Goal: Task Accomplishment & Management: Manage account settings

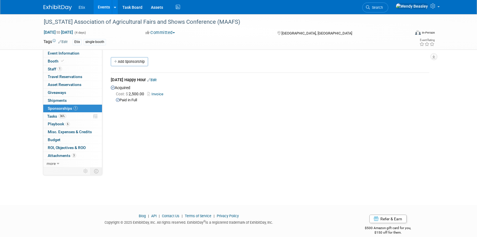
click at [103, 8] on link "Events" at bounding box center [104, 7] width 21 height 14
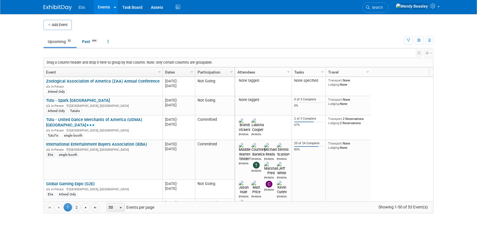
click at [388, 6] on link "Search" at bounding box center [375, 8] width 26 height 10
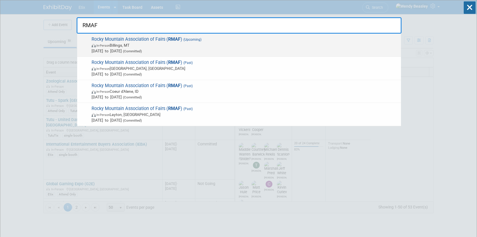
type input "RMAF"
click at [181, 39] on span "Rocky Mountain Association of Fairs ( RMAF ) (Upcoming) In-Person Billings, MT …" at bounding box center [244, 44] width 308 height 17
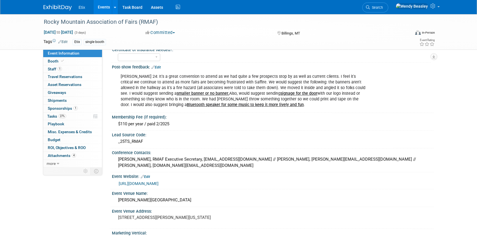
scroll to position [44, 0]
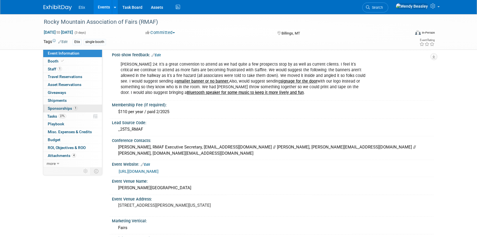
click at [65, 108] on span "Sponsorships 1" at bounding box center [63, 108] width 30 height 5
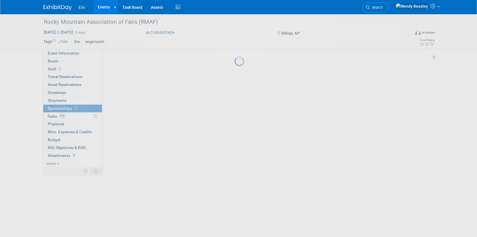
scroll to position [0, 0]
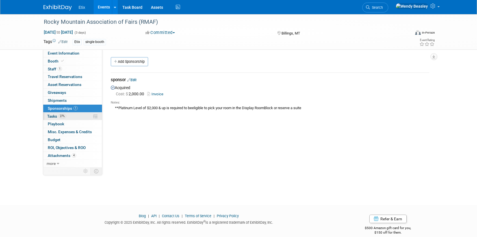
click at [51, 117] on span "Tasks 27%" at bounding box center [56, 116] width 19 height 5
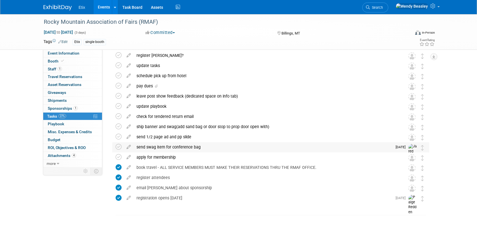
scroll to position [24, 0]
click at [160, 147] on div "send swag item for conference bag" at bounding box center [263, 146] width 258 height 10
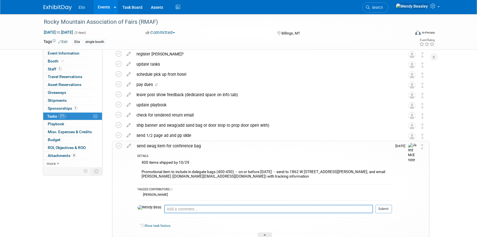
scroll to position [25, 0]
click at [383, 7] on span "Search" at bounding box center [376, 7] width 13 height 4
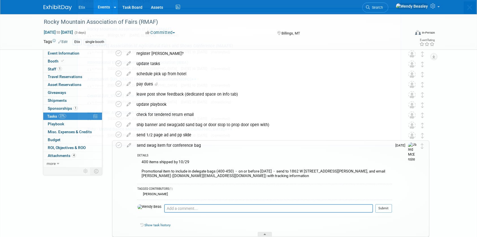
scroll to position [0, 0]
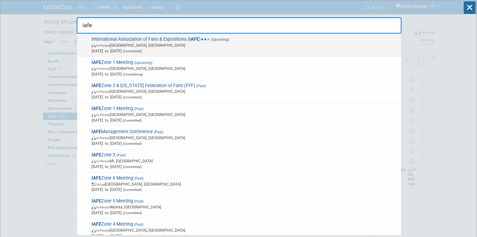
type input "iafe"
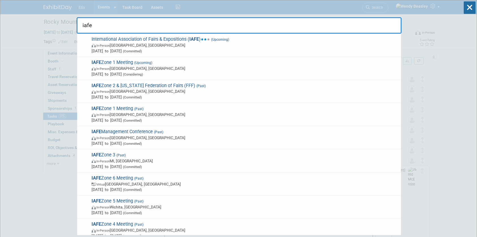
drag, startPoint x: 163, startPoint y: 38, endPoint x: 175, endPoint y: 46, distance: 13.9
click at [163, 38] on span "International Association of Fairs & Expositions ( IAFE ) (Upcoming) In-Person …" at bounding box center [244, 44] width 308 height 17
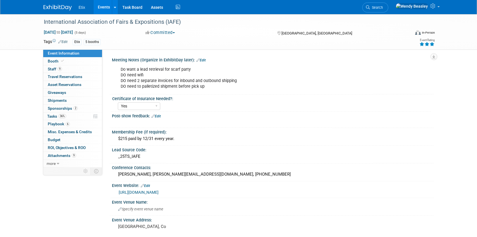
select select "Yes"
click at [52, 114] on span "Tasks 36%" at bounding box center [56, 116] width 19 height 5
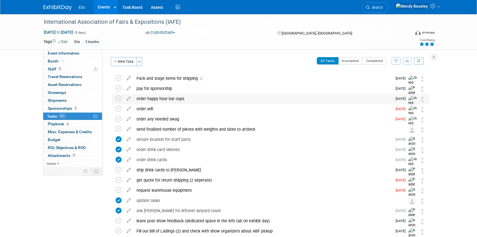
click at [140, 98] on div "order happy hour bar cups" at bounding box center [263, 99] width 258 height 10
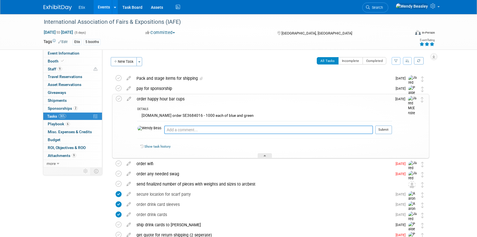
click at [166, 128] on textarea at bounding box center [268, 129] width 209 height 8
click at [171, 131] on textarea at bounding box center [268, 129] width 209 height 8
click at [164, 128] on textarea "@" at bounding box center [268, 129] width 209 height 8
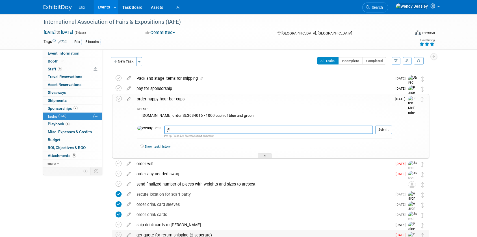
type textarea "@"
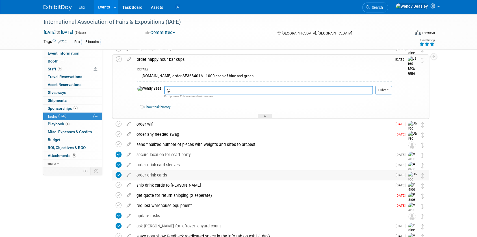
scroll to position [44, 0]
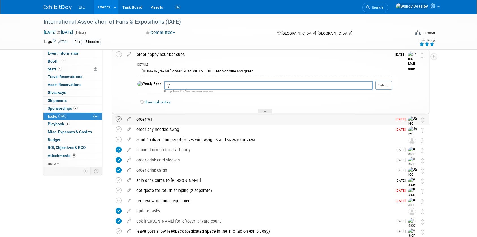
click at [120, 119] on icon at bounding box center [119, 119] width 6 height 6
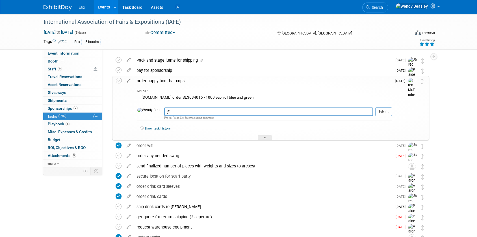
scroll to position [0, 0]
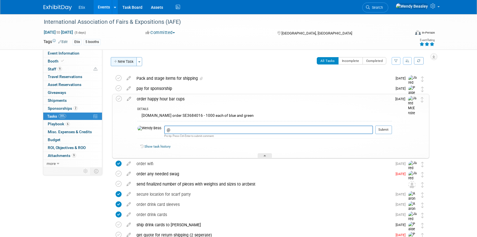
click at [123, 61] on button "New Task" at bounding box center [124, 61] width 26 height 9
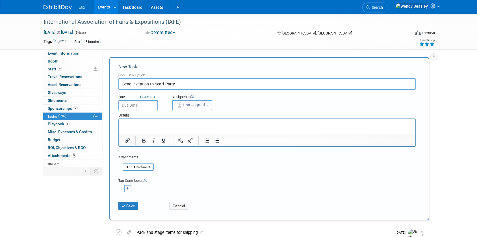
type input "Send invitation to Scarf Party"
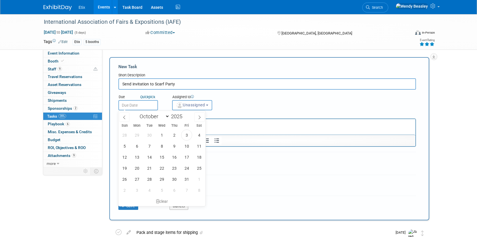
click at [145, 107] on input "text" at bounding box center [138, 105] width 40 height 10
click at [199, 116] on icon at bounding box center [199, 117] width 4 height 4
select select "10"
click at [151, 169] on span "18" at bounding box center [149, 167] width 11 height 11
type input "Nov 18, 2025"
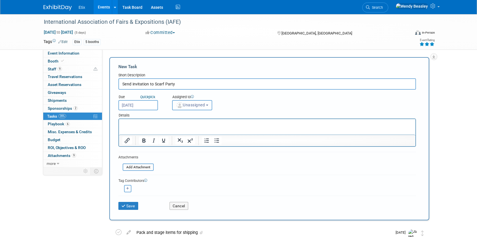
click at [208, 105] on b "button" at bounding box center [207, 105] width 2 height 1
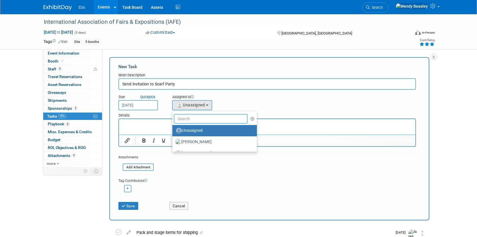
click at [196, 119] on input "text" at bounding box center [211, 119] width 74 height 10
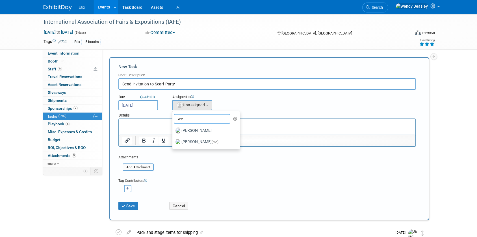
type input "Wendy"
click at [129, 205] on button "Save" at bounding box center [128, 206] width 20 height 8
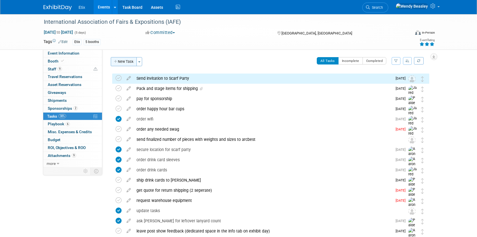
click at [125, 62] on button "New Task" at bounding box center [124, 61] width 26 height 9
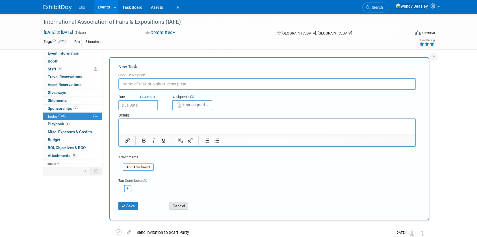
click at [181, 204] on button "Cancel" at bounding box center [178, 206] width 19 height 8
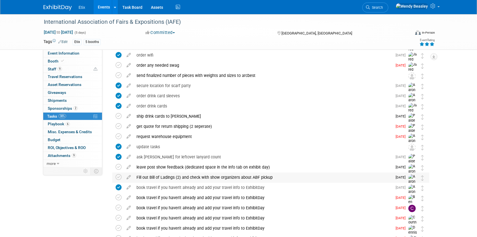
scroll to position [73, 0]
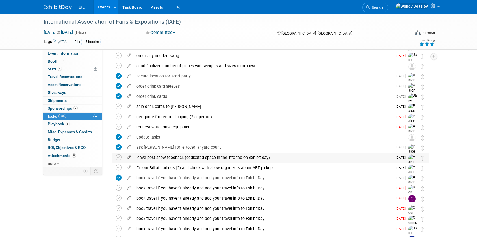
click at [131, 157] on icon at bounding box center [129, 156] width 10 height 7
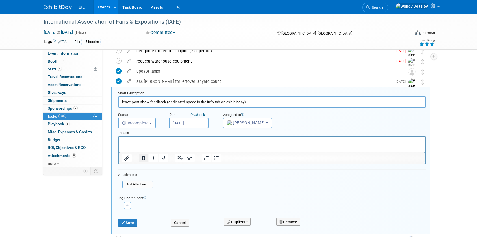
scroll to position [143, 0]
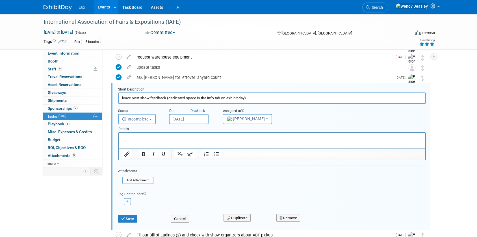
click at [170, 98] on input "leave post show feedback (dedicated space in the info tab on exhibit day)" at bounding box center [272, 97] width 308 height 11
click at [169, 98] on input "leave post show feedback (dedicated space in the info tab on exhibit day)" at bounding box center [272, 97] width 308 height 11
paste input "Leave post-show feedback, including orgs you met with (See Event Information ta…"
type input "Leave post-show feedback, including orgs you met with (See Event Information ta…"
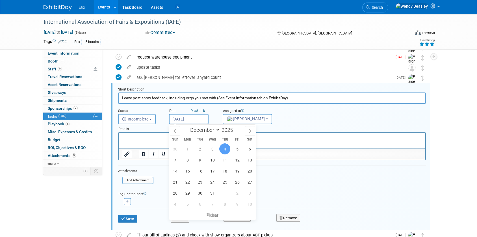
click at [195, 119] on input "[DATE]" at bounding box center [189, 119] width 40 height 10
click at [225, 161] on span "11" at bounding box center [224, 159] width 11 height 11
type input "[DATE]"
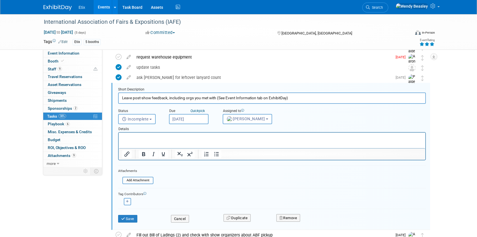
click at [126, 203] on icon "button" at bounding box center [127, 201] width 3 height 3
select select
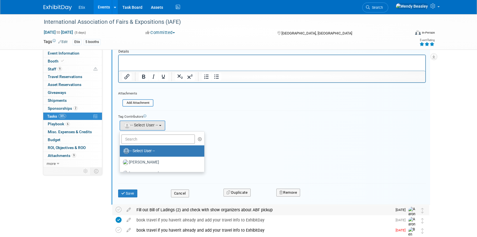
scroll to position [247, 0]
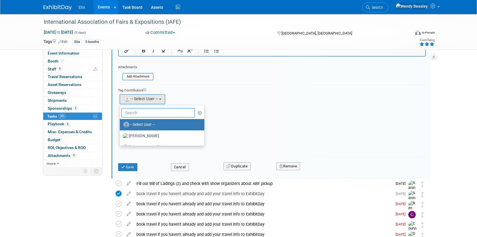
click at [134, 114] on input "text" at bounding box center [158, 113] width 74 height 10
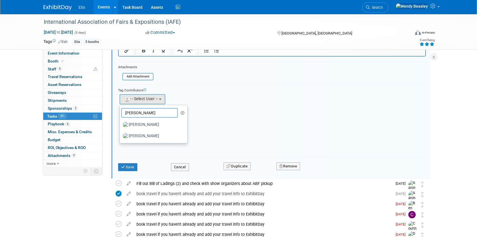
type input "paul"
click at [257, 103] on div "Aaron remove Alex remove" at bounding box center [272, 99] width 308 height 12
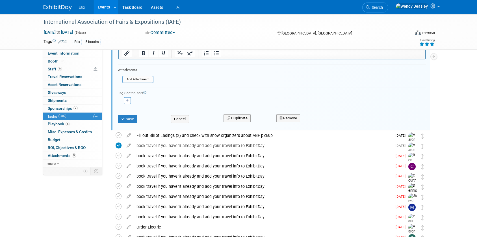
scroll to position [170, 0]
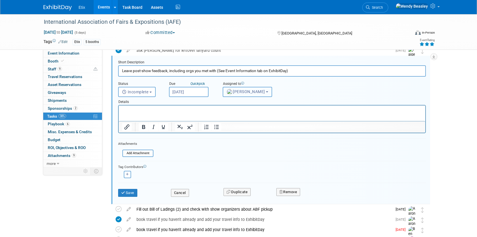
click at [248, 92] on span "Aaron Bare" at bounding box center [246, 91] width 38 height 5
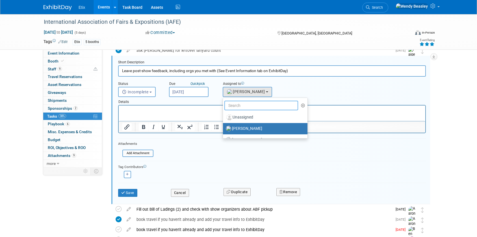
click at [249, 103] on input "text" at bounding box center [261, 106] width 74 height 10
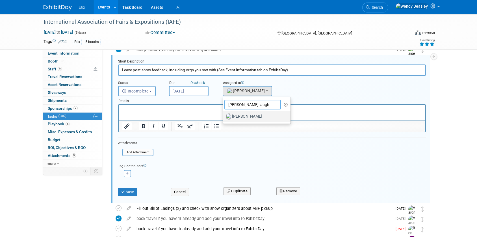
scroll to position [171, 0]
type input "paul laugh"
click at [252, 119] on label "[PERSON_NAME]" at bounding box center [255, 116] width 59 height 9
click at [224, 117] on input "[PERSON_NAME]" at bounding box center [222, 116] width 4 height 4
select select "1a75ce82-3f41-4d77-8fa2-7ceeb94cdea1"
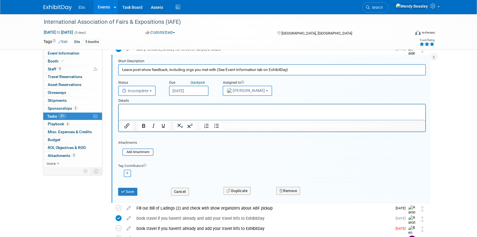
click at [127, 171] on icon "button" at bounding box center [127, 172] width 3 height 3
select select
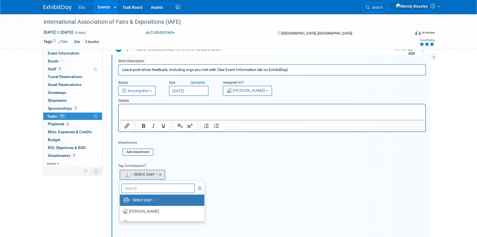
click at [142, 186] on input "text" at bounding box center [158, 188] width 74 height 10
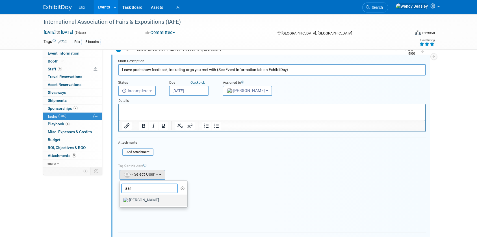
type input "aar"
click at [144, 198] on label "[PERSON_NAME]" at bounding box center [152, 199] width 59 height 9
click at [121, 198] on input "[PERSON_NAME]" at bounding box center [119, 199] width 4 height 4
select select "5acaaf70-30d7-4097-9937-213f95e4f2ba"
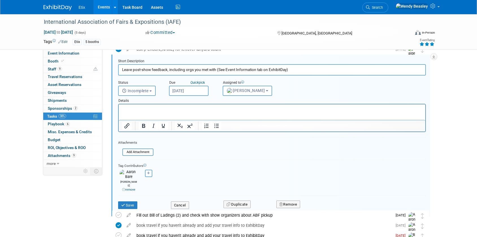
click at [150, 176] on button "button" at bounding box center [148, 172] width 7 height 7
select select
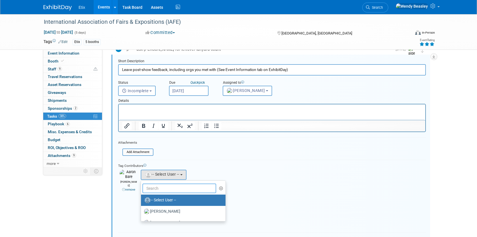
click at [160, 187] on input "text" at bounding box center [179, 188] width 74 height 10
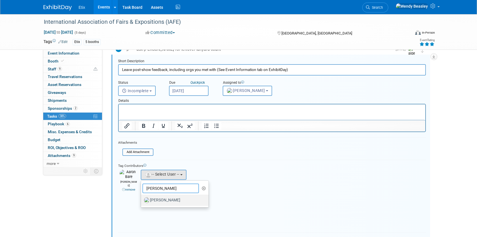
type input "dennis"
click at [164, 201] on label "[PERSON_NAME]" at bounding box center [173, 199] width 59 height 9
click at [142, 201] on input "[PERSON_NAME]" at bounding box center [140, 199] width 4 height 4
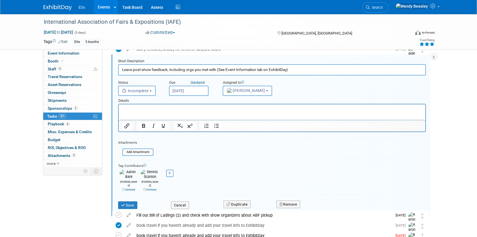
click at [169, 172] on icon "button" at bounding box center [169, 172] width 3 height 3
select select
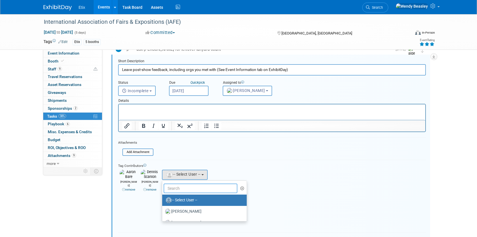
click at [184, 185] on input "text" at bounding box center [201, 188] width 74 height 10
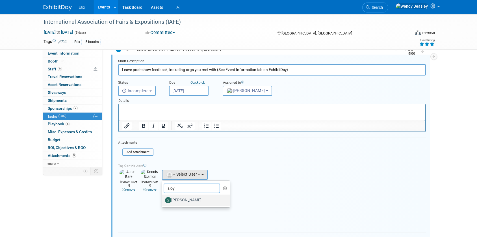
type input "sloy"
click at [188, 200] on label "[PERSON_NAME]" at bounding box center [194, 199] width 59 height 9
click at [163, 200] on input "[PERSON_NAME]" at bounding box center [161, 199] width 4 height 4
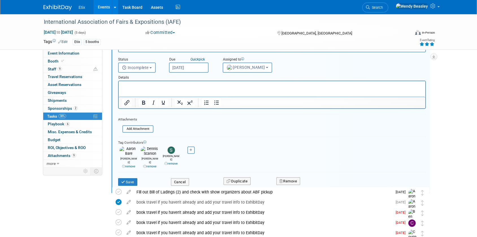
scroll to position [201, 0]
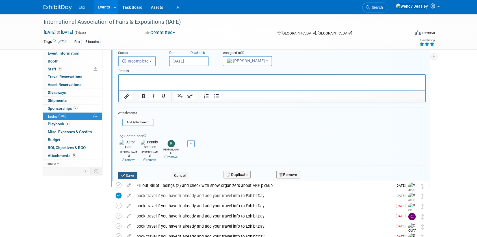
click at [125, 173] on icon "submit" at bounding box center [123, 175] width 5 height 4
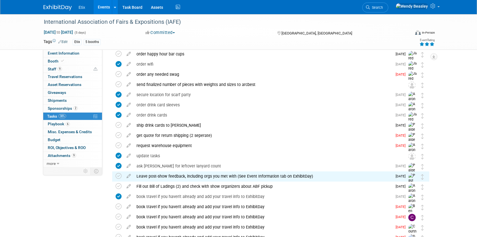
scroll to position [51, 0]
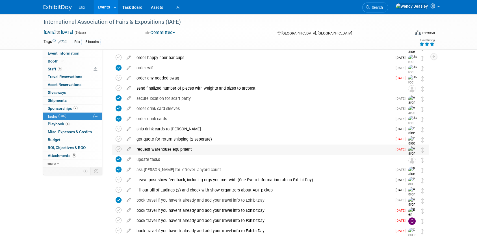
click at [150, 148] on div "request warehouse equipment" at bounding box center [263, 149] width 258 height 10
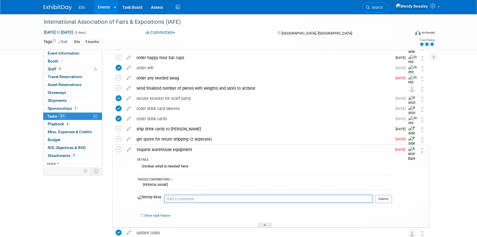
click at [169, 196] on textarea at bounding box center [268, 198] width 209 height 8
type textarea "@[PERSON_NAME] has this been done?"
click at [385, 197] on button "Submit" at bounding box center [383, 199] width 17 height 8
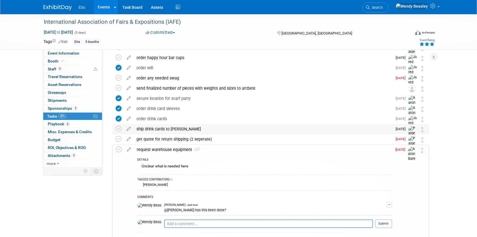
click at [163, 128] on div "ship drink cards to [PERSON_NAME]" at bounding box center [263, 129] width 258 height 10
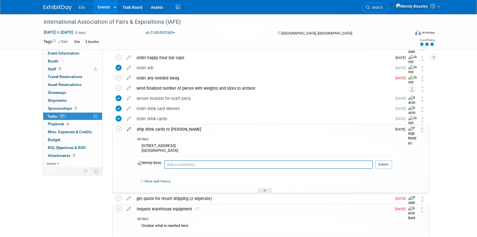
click at [130, 129] on icon at bounding box center [129, 127] width 10 height 7
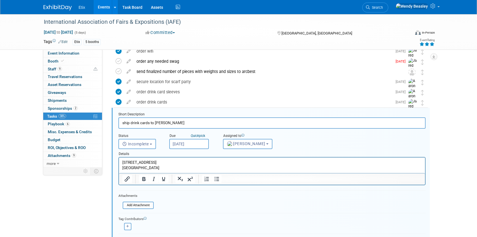
scroll to position [93, 0]
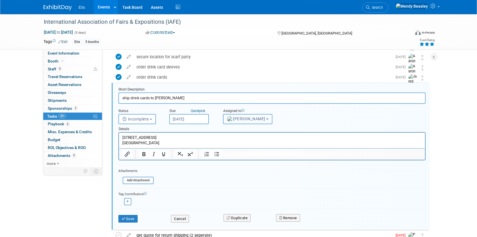
click at [255, 116] on button "Paige Redden" at bounding box center [247, 119] width 49 height 10
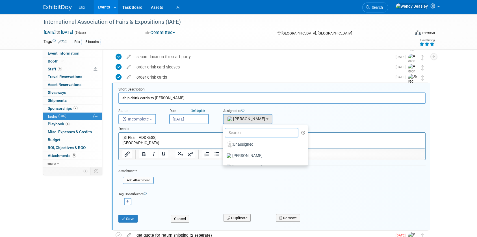
click at [256, 129] on input "text" at bounding box center [262, 133] width 74 height 10
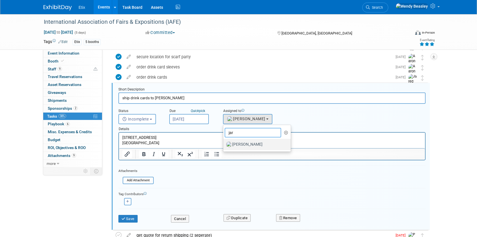
type input "jar"
drag, startPoint x: 245, startPoint y: 145, endPoint x: 146, endPoint y: 8, distance: 168.7
click at [245, 145] on label "[PERSON_NAME]" at bounding box center [255, 144] width 59 height 9
click at [224, 145] on input "[PERSON_NAME]" at bounding box center [222, 144] width 4 height 4
select select "fd18225a-c7e9-469f-8cd6-bfee3399cd41"
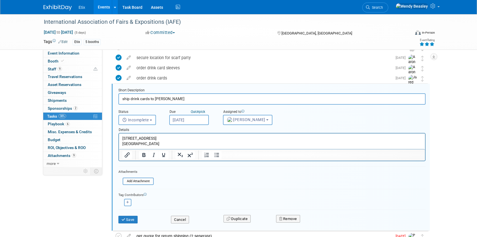
scroll to position [92, 0]
click at [133, 220] on button "Save" at bounding box center [127, 220] width 19 height 8
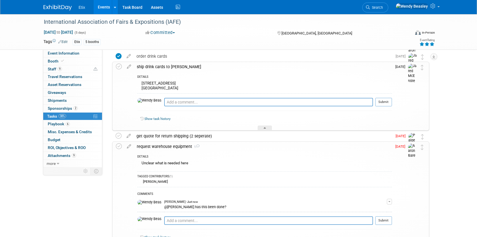
scroll to position [123, 0]
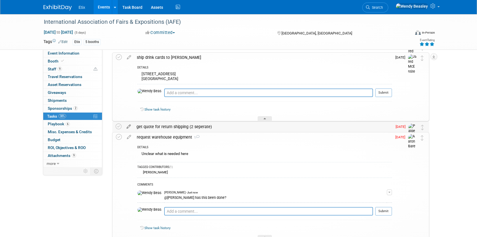
click at [129, 126] on icon at bounding box center [129, 125] width 10 height 7
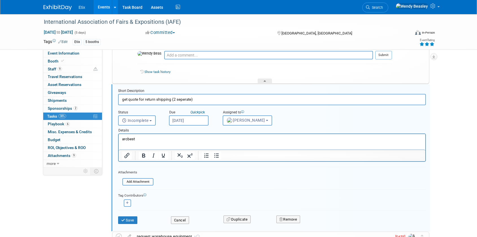
scroll to position [162, 0]
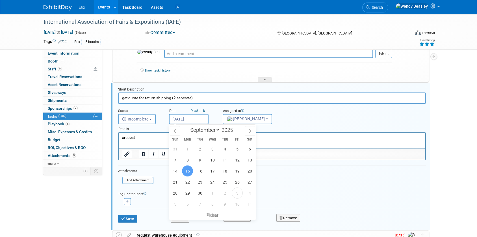
click at [186, 119] on input "Sep 15, 2025" at bounding box center [189, 119] width 40 height 10
click at [249, 130] on icon at bounding box center [250, 131] width 4 height 4
select select "9"
click at [212, 158] on span "8" at bounding box center [212, 159] width 11 height 11
type input "Oct 8, 2025"
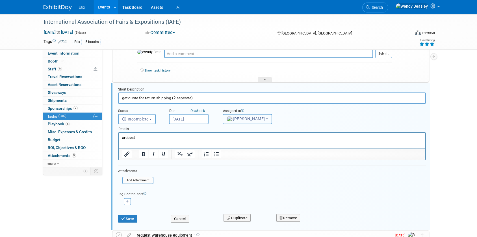
click at [261, 119] on span "Paige Redden" at bounding box center [246, 118] width 38 height 5
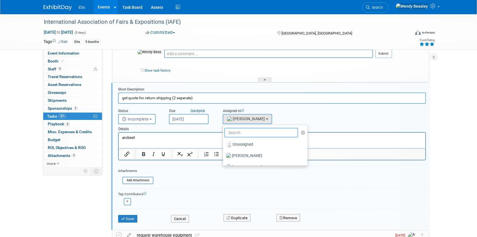
click at [257, 135] on input "text" at bounding box center [261, 133] width 74 height 10
type input "we"
click at [256, 155] on label "Wendy Beasley (me)" at bounding box center [255, 155] width 59 height 9
click at [224, 155] on input "Wendy Beasley (me)" at bounding box center [222, 155] width 4 height 4
select select "67d77b69-99bf-450c-bf82-adffa46a8a34"
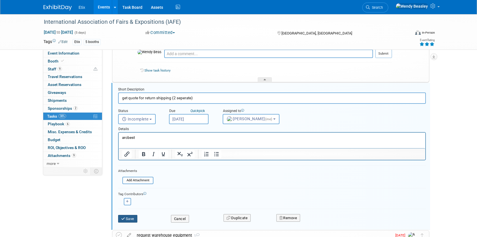
click at [133, 219] on button "Save" at bounding box center [127, 219] width 19 height 8
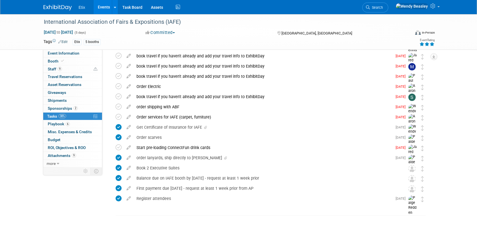
scroll to position [405, 0]
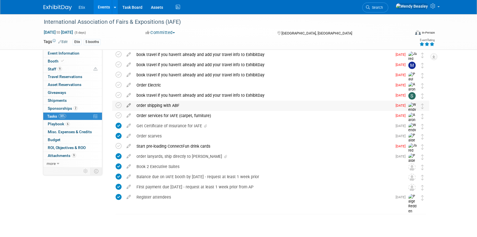
click at [129, 105] on icon at bounding box center [129, 104] width 10 height 7
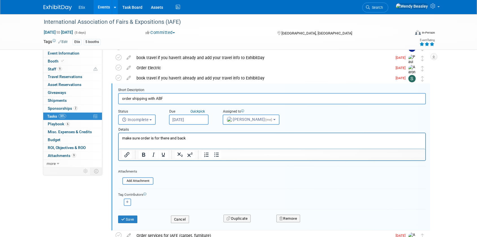
scroll to position [423, 0]
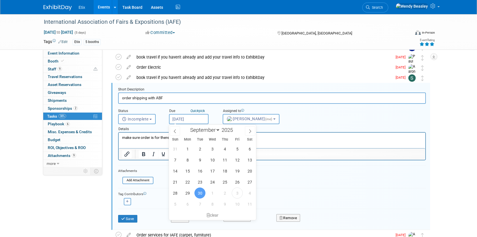
click at [204, 119] on input "Sep 30, 2025" at bounding box center [189, 119] width 40 height 10
click at [248, 130] on icon at bounding box center [250, 131] width 4 height 4
select select "9"
click at [213, 160] on span "8" at bounding box center [212, 159] width 11 height 11
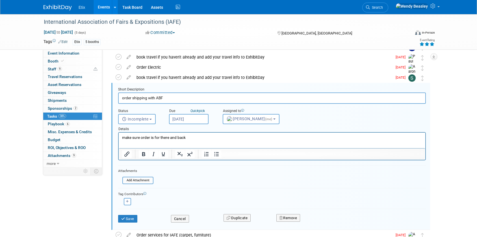
click at [199, 117] on input "Oct 8, 2025" at bounding box center [189, 119] width 40 height 10
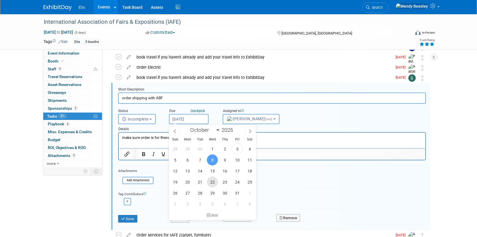
click at [212, 182] on span "22" at bounding box center [212, 181] width 11 height 11
type input "Oct 22, 2025"
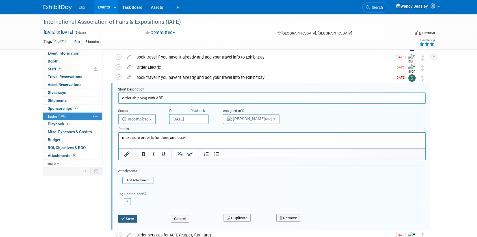
click at [130, 218] on button "Save" at bounding box center [127, 219] width 19 height 8
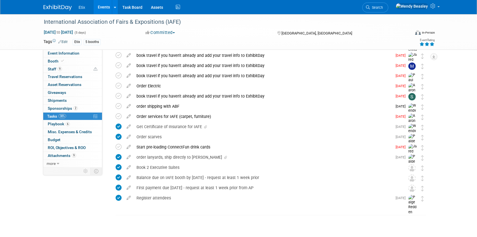
scroll to position [404, 0]
click at [383, 8] on span "Search" at bounding box center [376, 7] width 13 height 4
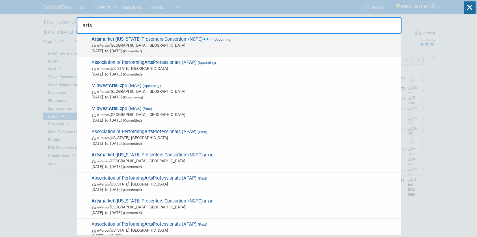
type input "arts"
click at [182, 41] on span "Arts market (North Carolina Presenters Consortium/NCPC) (Upcoming) In-Person Du…" at bounding box center [244, 44] width 308 height 17
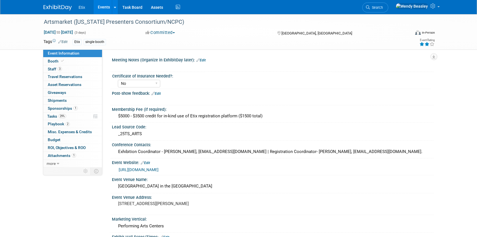
select select "No"
click at [56, 123] on span "Playbook 2" at bounding box center [59, 123] width 22 height 5
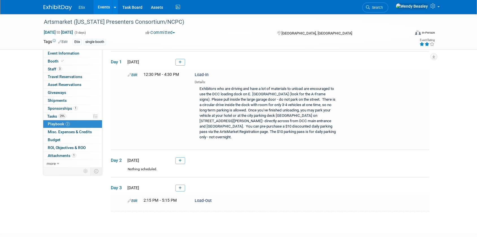
scroll to position [48, 0]
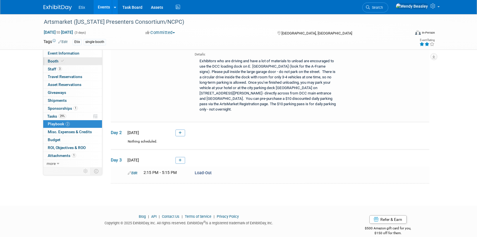
click at [53, 60] on span "Booth" at bounding box center [56, 61] width 17 height 5
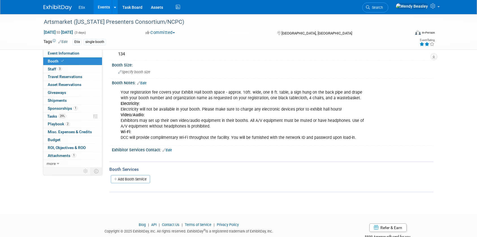
scroll to position [71, 0]
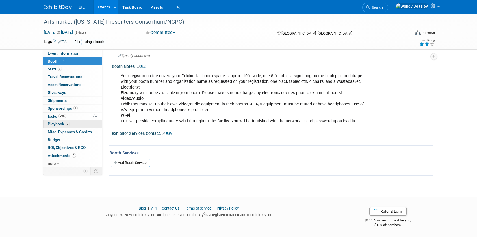
click at [62, 122] on span "Playbook 2" at bounding box center [59, 123] width 22 height 5
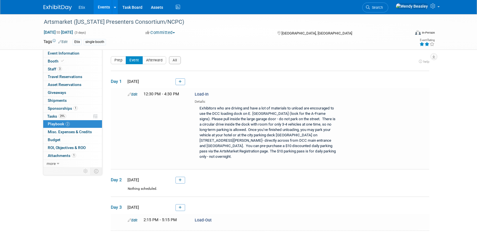
scroll to position [1, 0]
click at [179, 178] on icon at bounding box center [180, 179] width 3 height 3
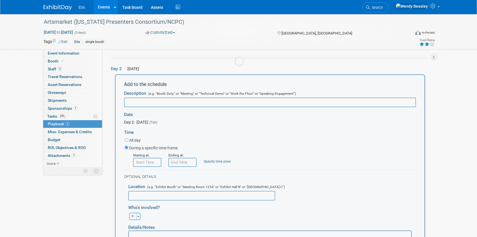
scroll to position [0, 0]
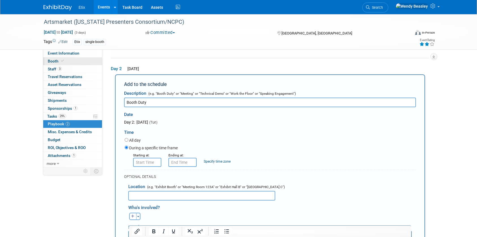
type input "Booth Duty"
click at [56, 60] on span "Booth" at bounding box center [56, 61] width 17 height 5
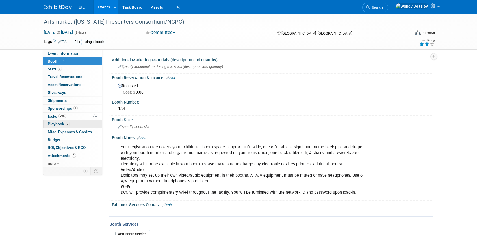
click at [55, 124] on span "Playbook 2" at bounding box center [59, 123] width 22 height 5
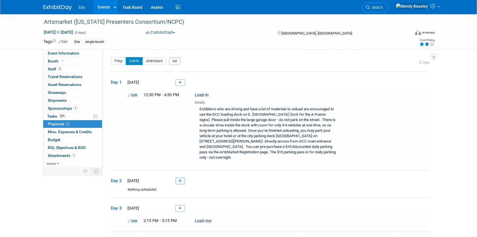
click at [178, 177] on link at bounding box center [180, 180] width 10 height 7
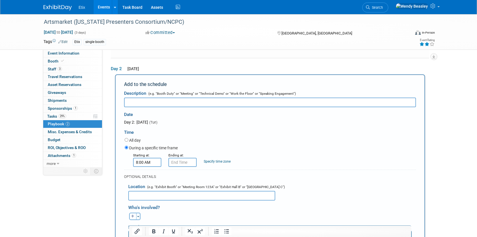
click at [146, 158] on input "8:00 AM" at bounding box center [147, 162] width 28 height 9
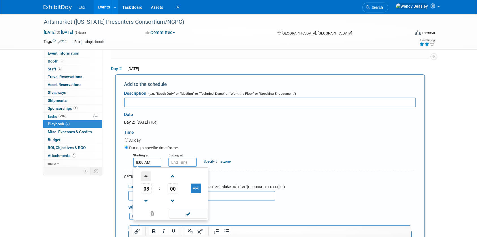
click at [145, 171] on span at bounding box center [146, 176] width 10 height 10
type input "9:00 AM"
click at [186, 209] on span at bounding box center [188, 213] width 38 height 10
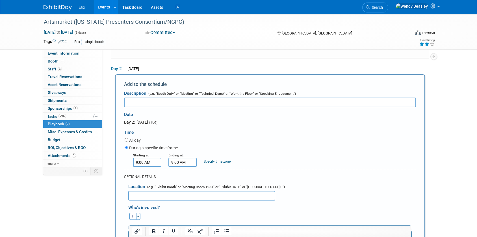
click at [181, 158] on input "9:00 AM" at bounding box center [182, 162] width 28 height 9
click at [182, 171] on span at bounding box center [182, 176] width 10 height 10
click at [209, 183] on span "00" at bounding box center [208, 188] width 11 height 10
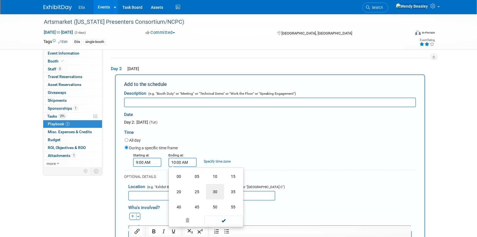
click at [219, 188] on td "30" at bounding box center [215, 191] width 18 height 15
type input "10:30 AM"
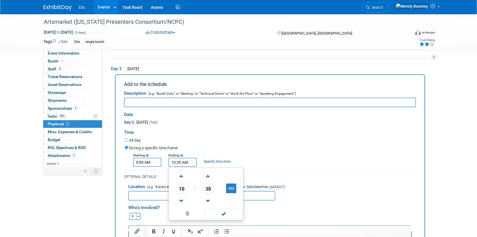
click at [286, 152] on div "Starting at: 9:00 AM Ending at: 10:30 AM 10 : 30 AM 12 01 02 03 04 05 06 07 08 …" at bounding box center [270, 159] width 300 height 15
click at [146, 97] on input "text" at bounding box center [270, 102] width 292 height 10
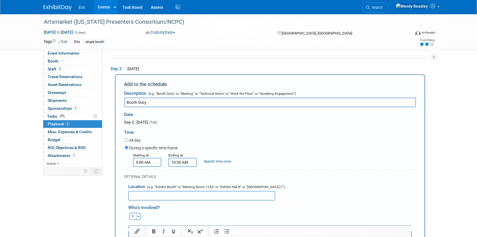
type input "Booth Duty"
click at [167, 191] on input "text" at bounding box center [201, 196] width 147 height 10
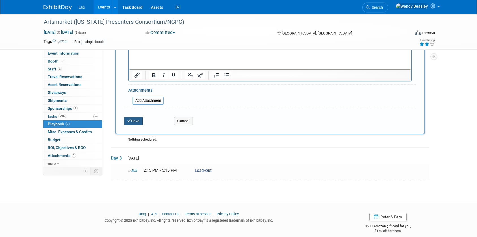
type input "Booth134"
click at [137, 117] on button "Save" at bounding box center [133, 121] width 19 height 8
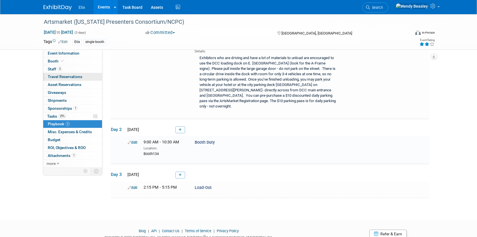
scroll to position [68, 0]
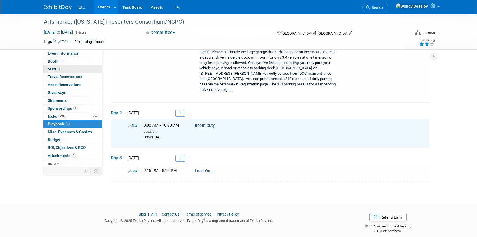
click at [53, 70] on span "Staff 3" at bounding box center [55, 69] width 14 height 5
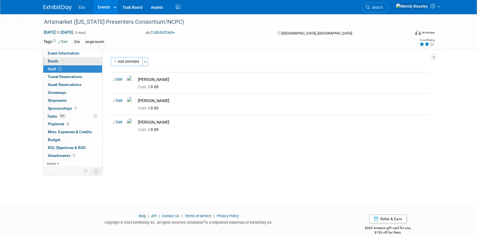
click at [61, 62] on icon at bounding box center [62, 60] width 3 height 3
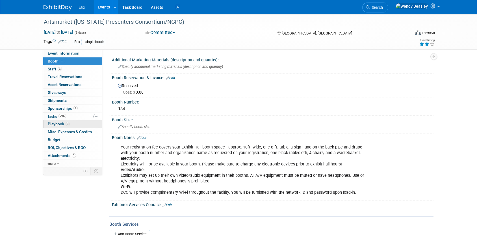
click at [59, 124] on span "Playbook 3" at bounding box center [59, 123] width 22 height 5
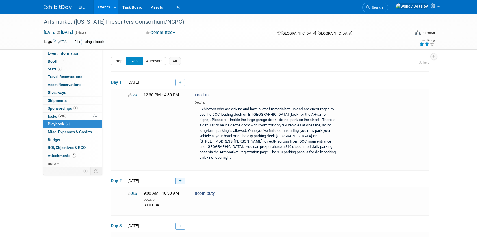
click at [178, 177] on link at bounding box center [180, 180] width 10 height 7
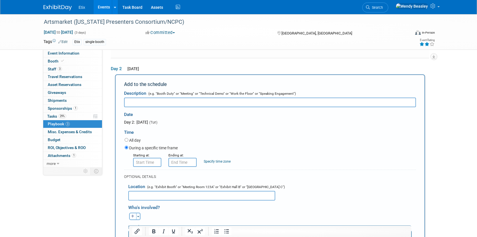
drag, startPoint x: 293, startPoint y: 39, endPoint x: 283, endPoint y: 45, distance: 12.0
click at [293, 39] on div "Etix single booth" at bounding box center [220, 42] width 295 height 6
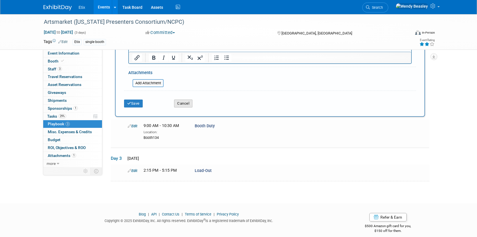
click at [186, 99] on button "Cancel" at bounding box center [183, 103] width 18 height 8
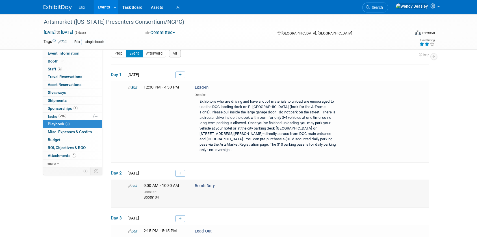
click at [131, 184] on link "Edit" at bounding box center [133, 186] width 10 height 4
select select "5acaaf70-30d7-4097-9937-213f95e4f2ba"
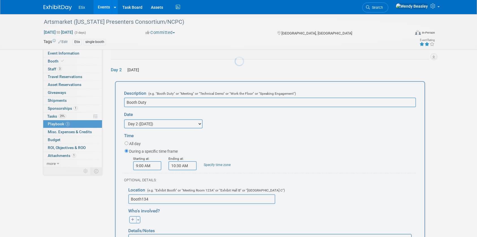
scroll to position [117, 0]
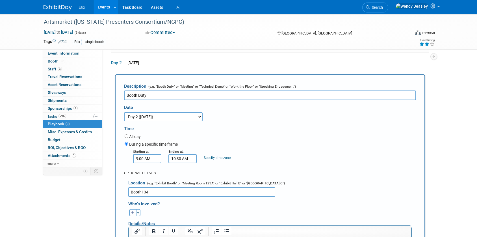
click at [135, 209] on button "button" at bounding box center [132, 212] width 7 height 7
select select
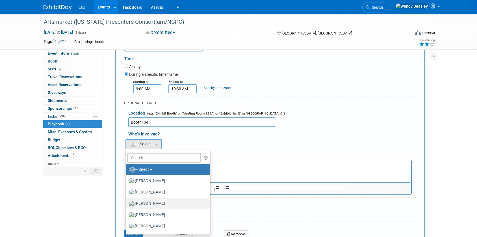
scroll to position [201, 0]
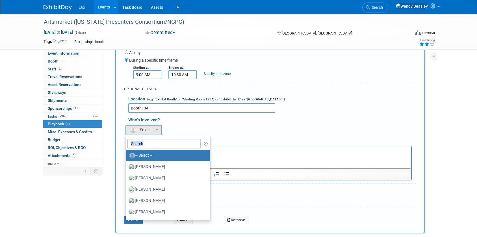
click at [154, 143] on ul "-- Select -- Aaron Bare Alex Garza Alex Scott Alyssa Newell Amanda Rice Amy Mey…" at bounding box center [167, 178] width 85 height 85
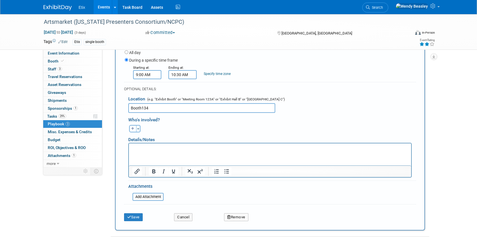
click at [132, 127] on icon "button" at bounding box center [132, 128] width 3 height 3
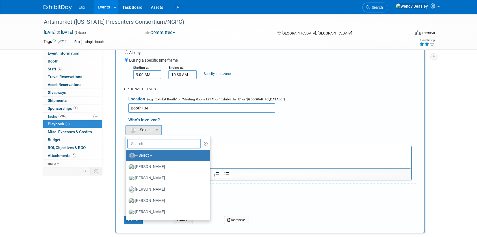
click at [140, 139] on input "text" at bounding box center [164, 144] width 74 height 10
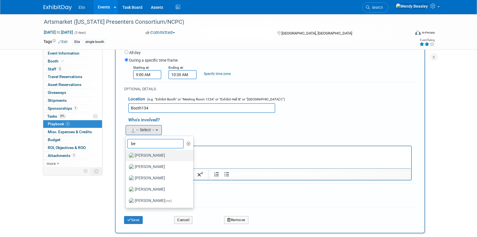
type input "be"
drag, startPoint x: 149, startPoint y: 149, endPoint x: 151, endPoint y: 143, distance: 6.8
click at [149, 151] on label "[PERSON_NAME]" at bounding box center [158, 155] width 59 height 9
click at [127, 153] on input "[PERSON_NAME]" at bounding box center [125, 155] width 4 height 4
select select "f45c21ea-da4d-4dcd-a833-51835f8e6bd7"
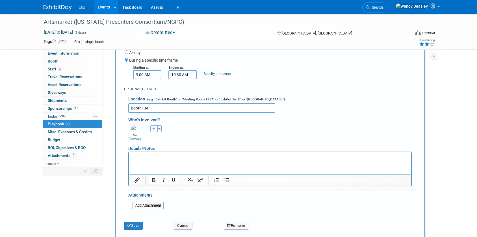
click at [151, 125] on button "button" at bounding box center [153, 128] width 7 height 7
select select
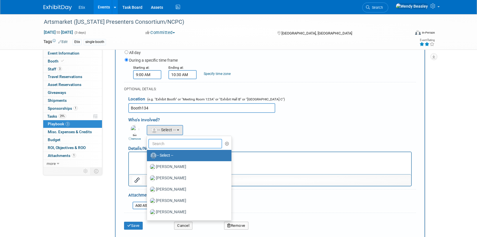
click at [160, 141] on input "text" at bounding box center [185, 144] width 74 height 10
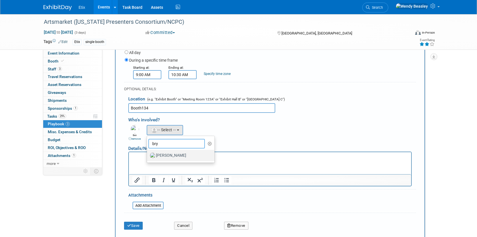
type input "bry"
click at [170, 151] on label "[PERSON_NAME]" at bounding box center [179, 155] width 59 height 9
click at [148, 153] on input "[PERSON_NAME]" at bounding box center [146, 155] width 4 height 4
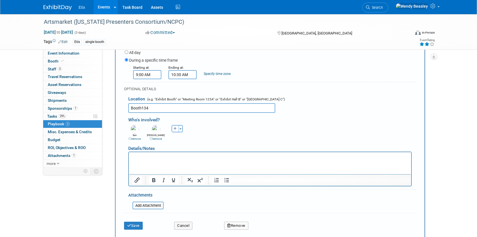
click at [175, 127] on icon "button" at bounding box center [174, 128] width 3 height 3
select select
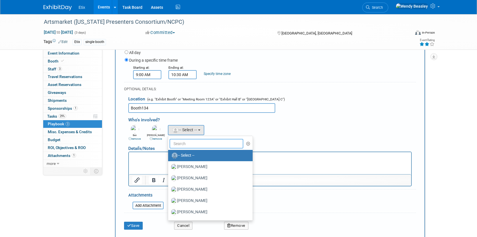
click at [183, 139] on input "text" at bounding box center [206, 144] width 74 height 10
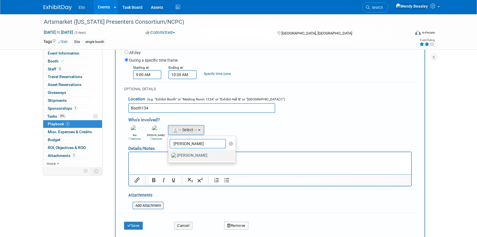
type input "jared"
click at [184, 151] on label "[PERSON_NAME]" at bounding box center [200, 155] width 59 height 9
click at [169, 153] on input "[PERSON_NAME]" at bounding box center [167, 155] width 4 height 4
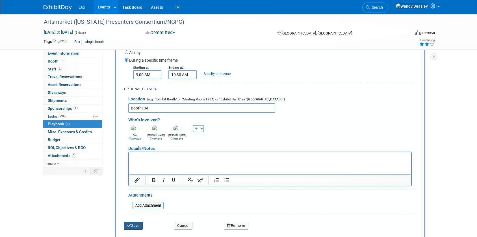
click at [135, 221] on button "Save" at bounding box center [133, 225] width 19 height 8
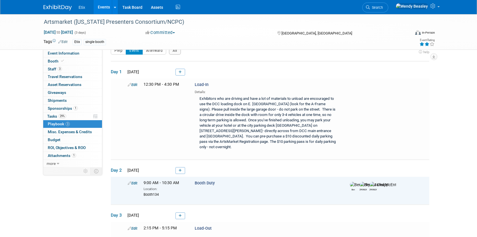
scroll to position [1, 0]
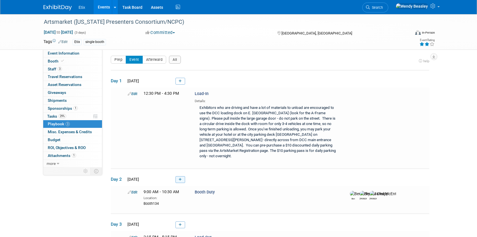
click at [183, 176] on link at bounding box center [180, 179] width 10 height 7
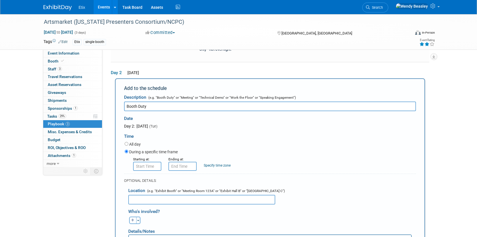
scroll to position [106, 0]
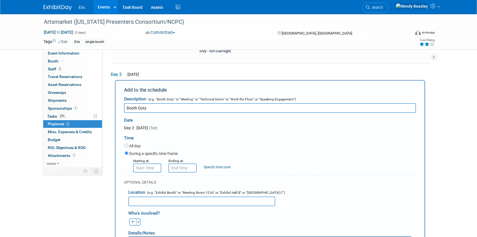
type input "Booth Duty"
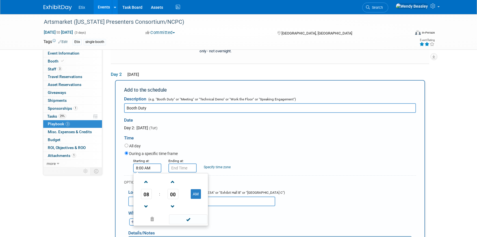
click at [144, 163] on input "8:00 AM" at bounding box center [147, 167] width 28 height 9
click at [145, 177] on span at bounding box center [146, 182] width 10 height 10
click at [146, 177] on span at bounding box center [146, 182] width 10 height 10
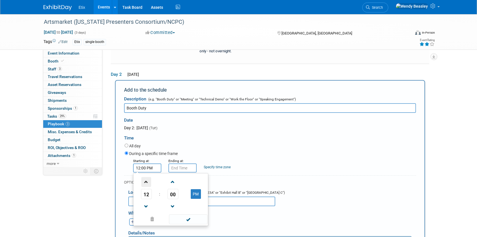
click at [146, 177] on span at bounding box center [146, 182] width 10 height 10
click at [172, 189] on span "00" at bounding box center [173, 194] width 11 height 10
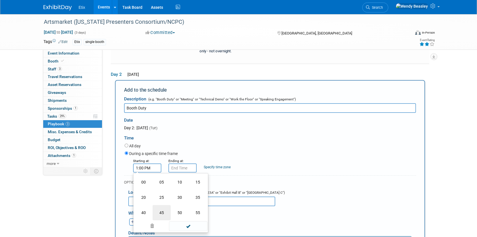
click at [164, 205] on td "45" at bounding box center [162, 212] width 18 height 15
type input "1:45 PM"
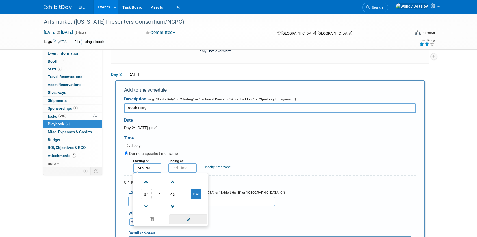
click at [190, 215] on span at bounding box center [188, 219] width 38 height 10
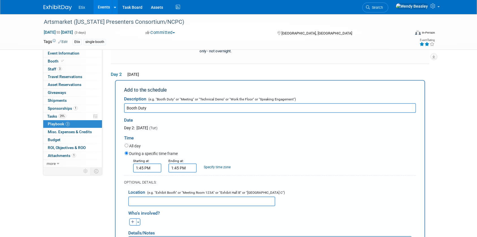
click at [183, 163] on input "1:45 PM" at bounding box center [182, 167] width 28 height 9
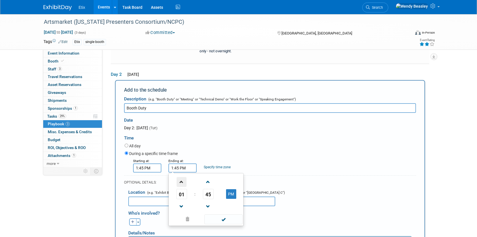
click at [184, 177] on span at bounding box center [182, 182] width 10 height 10
type input "4:45 PM"
click at [224, 214] on span at bounding box center [223, 219] width 38 height 10
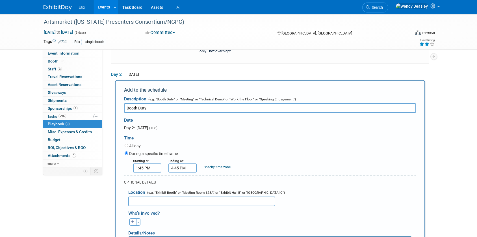
click at [177, 196] on input "text" at bounding box center [201, 201] width 147 height 10
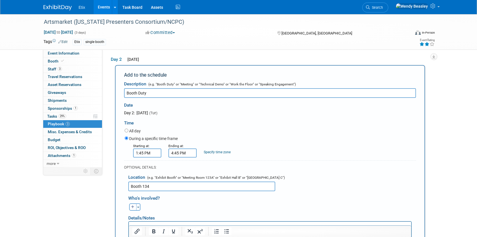
scroll to position [126, 0]
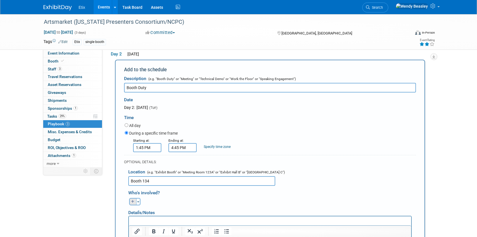
type input "Booth 134"
click at [133, 200] on icon "button" at bounding box center [132, 201] width 3 height 3
select select
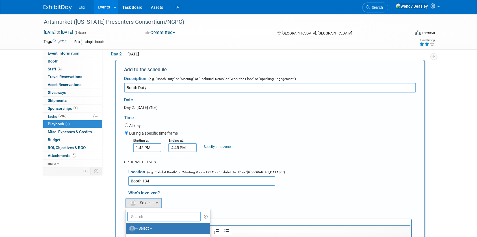
click at [155, 212] on input "text" at bounding box center [164, 217] width 74 height 10
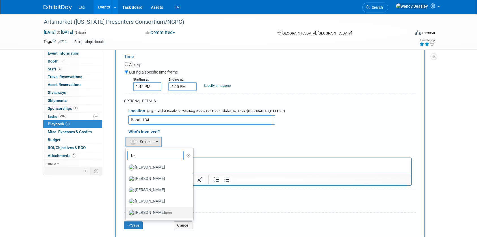
scroll to position [193, 0]
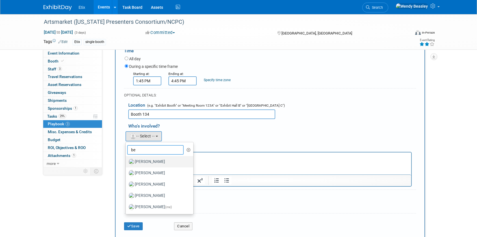
type input "be"
click at [151, 157] on label "[PERSON_NAME]" at bounding box center [158, 161] width 59 height 9
click at [127, 159] on input "[PERSON_NAME]" at bounding box center [125, 161] width 4 height 4
select select "f45c21ea-da4d-4dcd-a833-51835f8e6bd7"
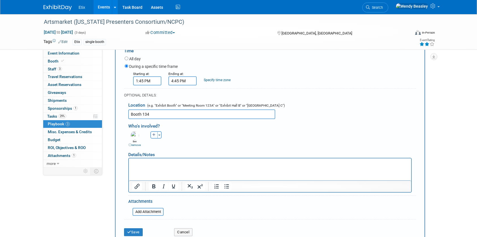
click at [152, 133] on icon "button" at bounding box center [153, 134] width 3 height 3
select select
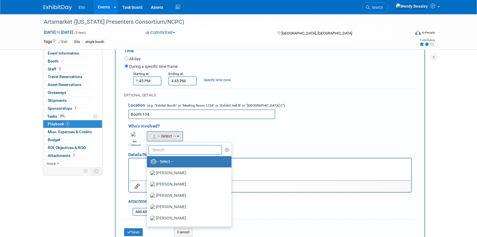
click at [161, 146] on input "text" at bounding box center [185, 150] width 74 height 10
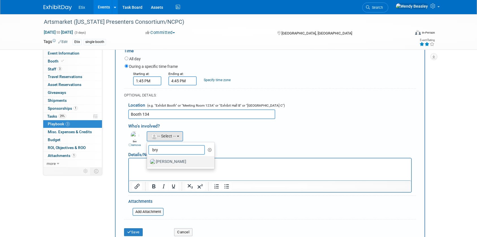
type input "bry"
drag, startPoint x: 166, startPoint y: 153, endPoint x: 38, endPoint y: 0, distance: 199.7
click at [166, 157] on label "[PERSON_NAME]" at bounding box center [179, 161] width 59 height 9
click at [148, 159] on input "[PERSON_NAME]" at bounding box center [146, 161] width 4 height 4
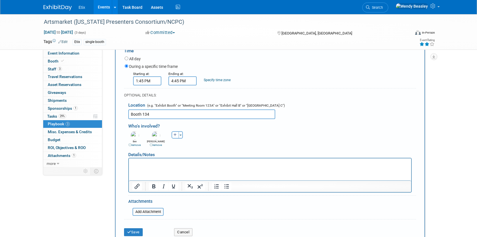
click at [174, 133] on icon "button" at bounding box center [174, 134] width 3 height 3
select select
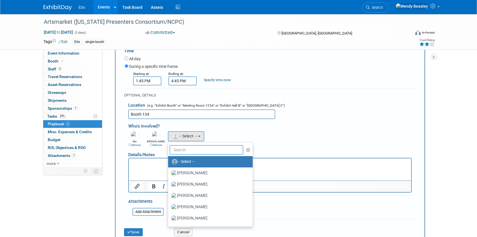
click at [185, 145] on input "text" at bounding box center [206, 150] width 74 height 10
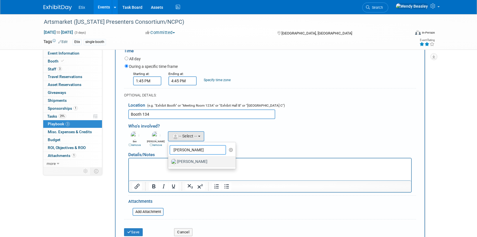
type input "jared"
drag, startPoint x: 189, startPoint y: 155, endPoint x: 47, endPoint y: 19, distance: 197.4
click at [189, 157] on label "[PERSON_NAME]" at bounding box center [200, 161] width 59 height 9
click at [169, 159] on input "[PERSON_NAME]" at bounding box center [167, 161] width 4 height 4
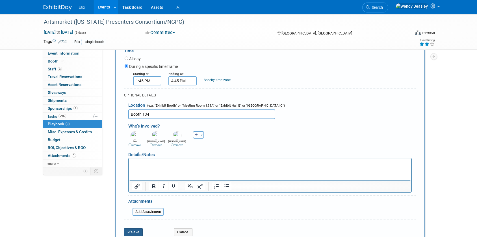
click at [140, 228] on button "Save" at bounding box center [133, 232] width 19 height 8
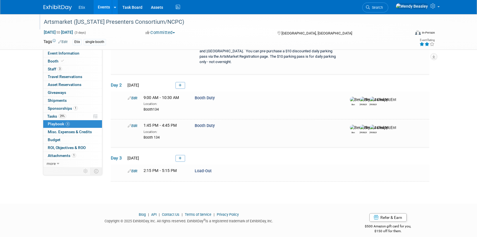
scroll to position [96, 0]
click at [178, 155] on link at bounding box center [180, 158] width 10 height 7
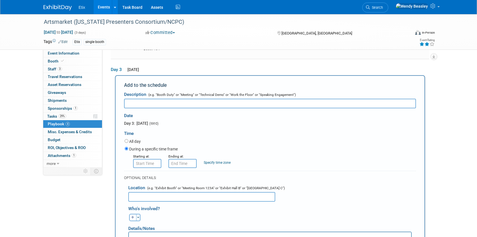
scroll to position [0, 0]
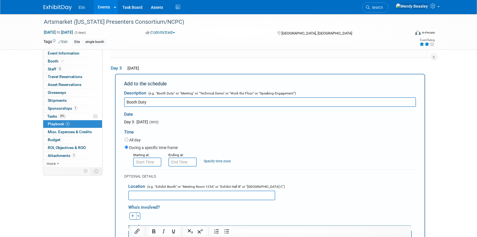
type input "Booth Duty"
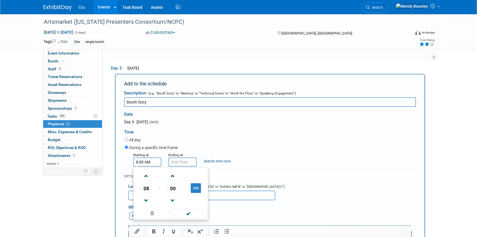
click at [142, 157] on input "8:00 AM" at bounding box center [147, 161] width 28 height 9
click at [144, 171] on span at bounding box center [146, 176] width 10 height 10
click at [169, 184] on span "00" at bounding box center [173, 188] width 11 height 10
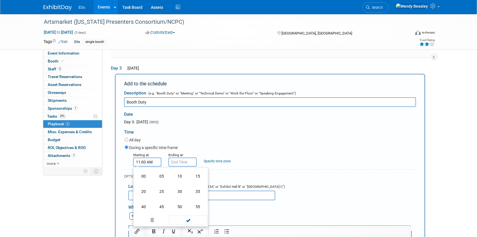
click at [165, 200] on td "45" at bounding box center [162, 206] width 18 height 15
type input "11:45 AM"
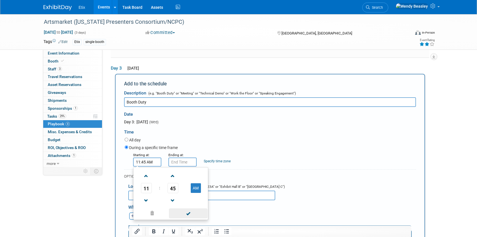
click at [189, 208] on span at bounding box center [188, 213] width 38 height 10
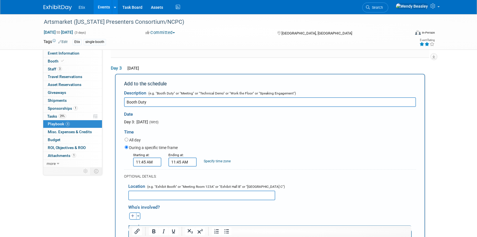
click at [182, 159] on input "11:45 AM" at bounding box center [182, 161] width 28 height 9
click at [183, 171] on span at bounding box center [182, 176] width 10 height 10
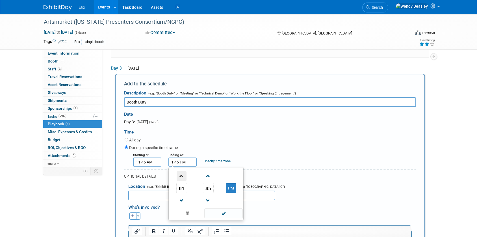
click at [183, 171] on span at bounding box center [182, 176] width 10 height 10
click at [205, 183] on span "45" at bounding box center [208, 188] width 11 height 10
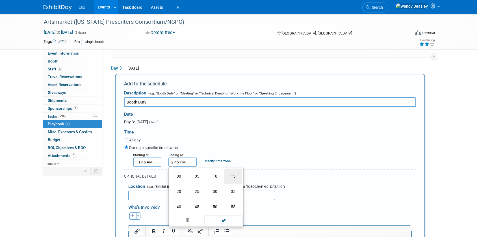
click at [231, 169] on td "15" at bounding box center [233, 175] width 18 height 15
type input "2:15 PM"
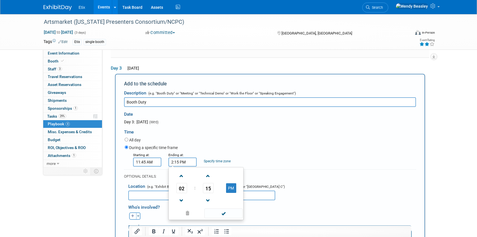
click at [222, 208] on span at bounding box center [223, 213] width 38 height 10
click at [170, 192] on input "text" at bounding box center [201, 195] width 147 height 10
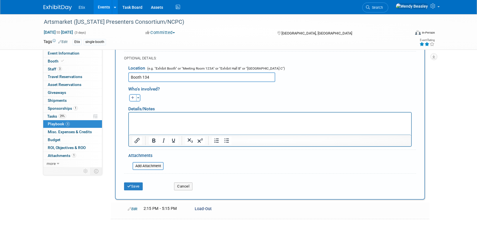
scroll to position [309, 0]
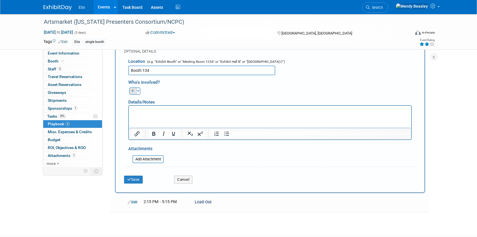
type input "Booth 134"
click at [131, 87] on button "button" at bounding box center [132, 90] width 7 height 7
select select
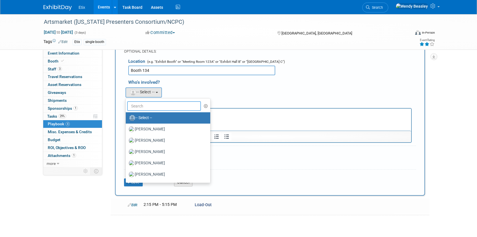
click at [152, 101] on input "text" at bounding box center [164, 106] width 74 height 10
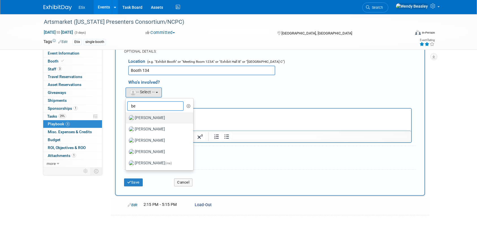
type input "be"
drag, startPoint x: 154, startPoint y: 112, endPoint x: 26, endPoint y: 0, distance: 169.8
click at [154, 113] on label "[PERSON_NAME]" at bounding box center [158, 117] width 59 height 9
click at [127, 115] on input "[PERSON_NAME]" at bounding box center [125, 117] width 4 height 4
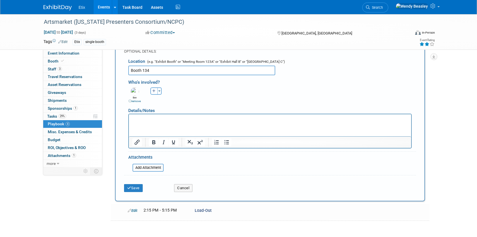
click at [153, 89] on icon "button" at bounding box center [153, 90] width 3 height 3
select select
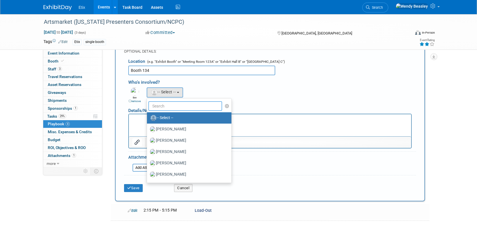
click at [166, 103] on input "text" at bounding box center [185, 106] width 74 height 10
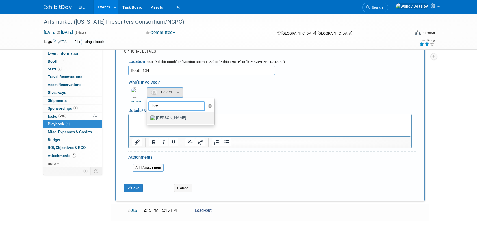
type input "bry"
drag, startPoint x: 171, startPoint y: 111, endPoint x: 44, endPoint y: 0, distance: 168.6
click at [171, 113] on label "[PERSON_NAME]" at bounding box center [179, 117] width 59 height 9
click at [148, 115] on input "[PERSON_NAME]" at bounding box center [146, 117] width 4 height 4
select select "ec47bb93-bfaf-45eb-82e5-dd654a4d0888"
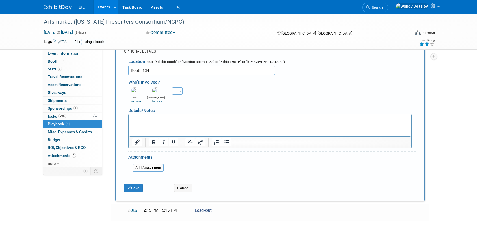
click at [175, 89] on icon "button" at bounding box center [174, 90] width 3 height 3
select select
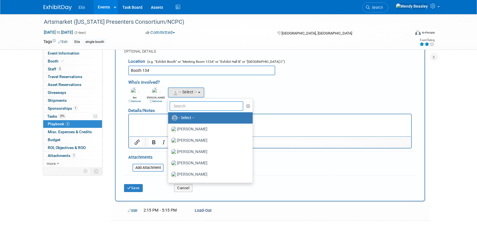
click at [181, 101] on input "text" at bounding box center [206, 106] width 74 height 10
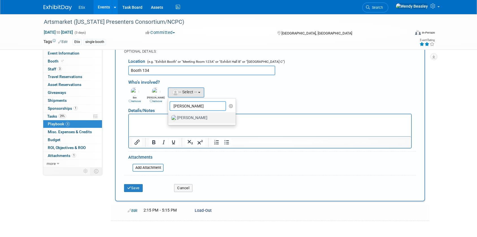
type input "jared"
click at [184, 113] on label "[PERSON_NAME]" at bounding box center [200, 117] width 59 height 9
click at [169, 115] on input "[PERSON_NAME]" at bounding box center [167, 117] width 4 height 4
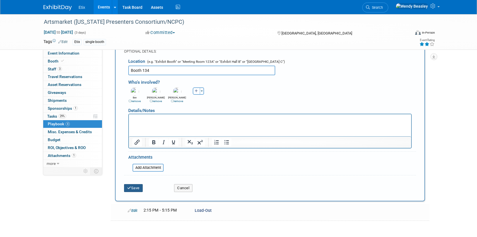
click at [137, 184] on button "Save" at bounding box center [133, 188] width 19 height 8
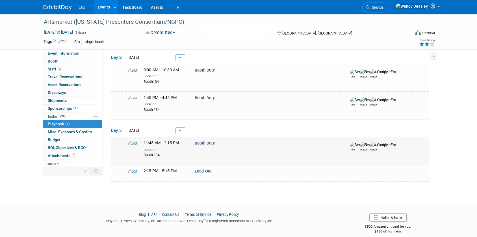
scroll to position [122, 0]
click at [95, 4] on link "Events" at bounding box center [104, 7] width 21 height 14
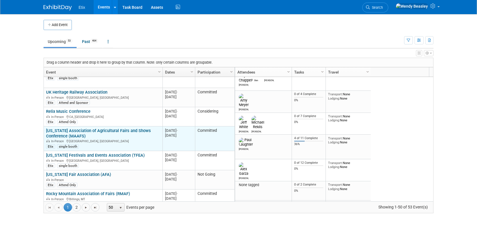
scroll to position [271, 0]
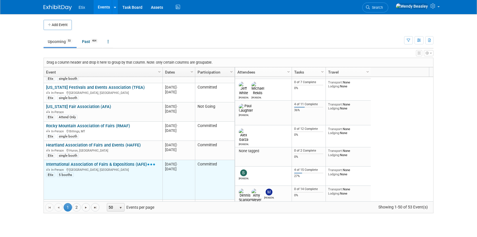
click at [93, 162] on link "International Association of Fairs & Expositions (IAFE)" at bounding box center [100, 164] width 109 height 5
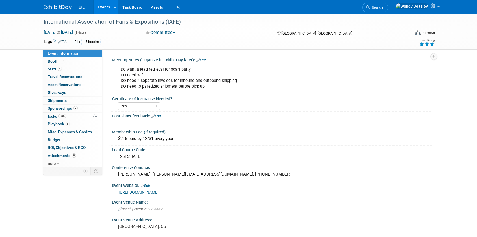
select select "Yes"
click at [56, 116] on span "Tasks 38%" at bounding box center [56, 116] width 19 height 5
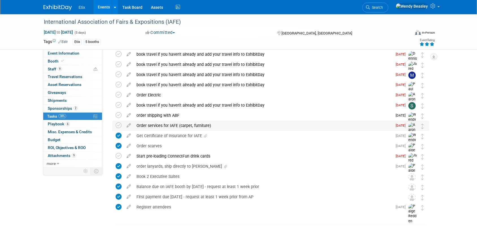
scroll to position [238, 0]
